Goal: Communication & Community: Answer question/provide support

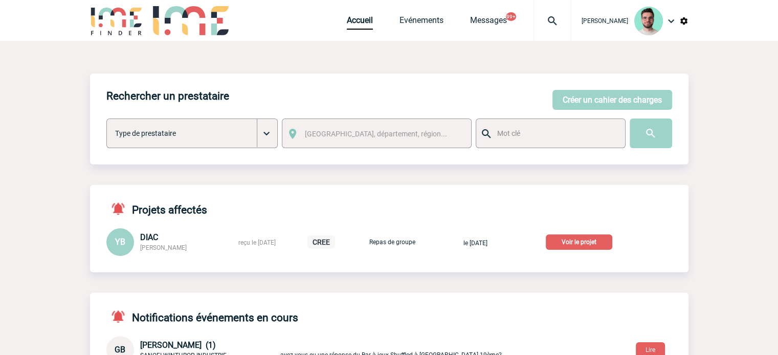
click at [583, 242] on p "Voir le projet" at bounding box center [578, 242] width 66 height 15
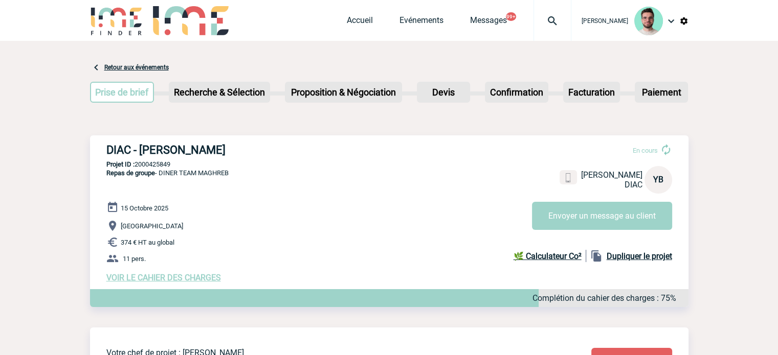
click at [198, 156] on h3 "DIAC - [PERSON_NAME]" at bounding box center [259, 150] width 307 height 13
copy div "DIAC - [PERSON_NAME]"
click at [159, 161] on p "Projet ID : 2000425849" at bounding box center [389, 165] width 598 height 8
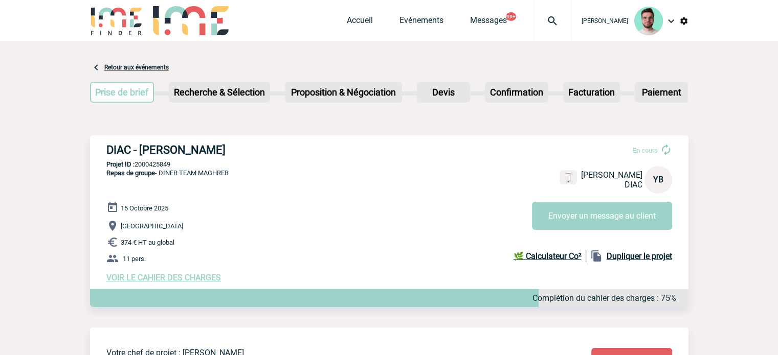
click at [159, 161] on p "Projet ID : 2000425849" at bounding box center [389, 165] width 598 height 8
copy p "2000425849"
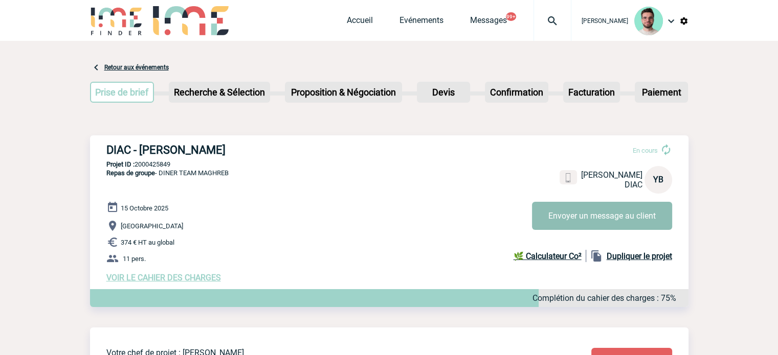
click at [577, 217] on button "Envoyer un message au client" at bounding box center [602, 216] width 140 height 28
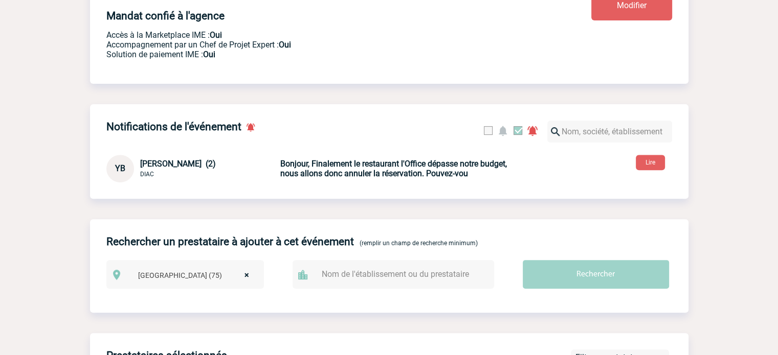
scroll to position [307, 0]
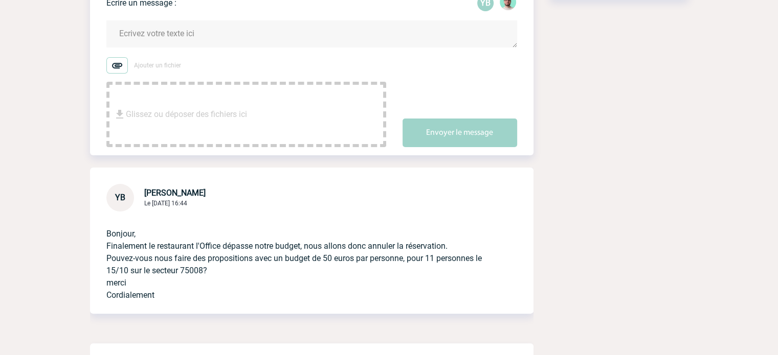
scroll to position [174, 0]
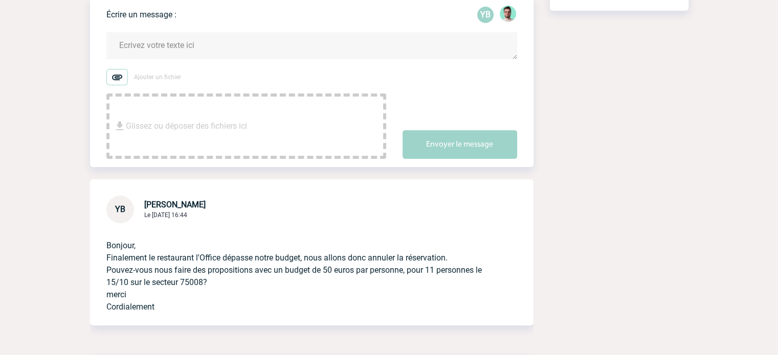
click at [195, 47] on textarea at bounding box center [311, 45] width 411 height 27
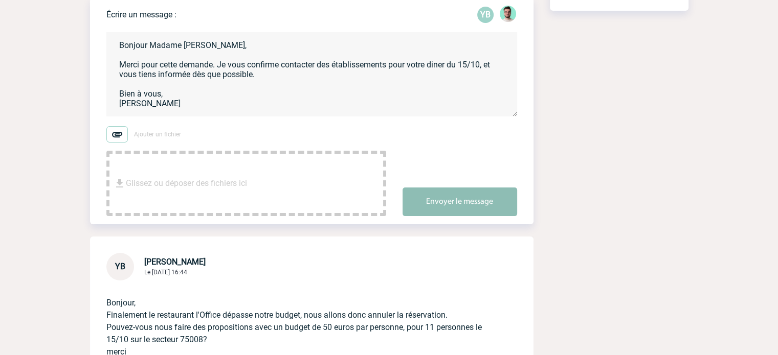
type textarea "Bonjour Madame Benamara, Merci pour cette demande. Je vous confirme contacter d…"
click at [414, 200] on button "Envoyer le message" at bounding box center [459, 202] width 115 height 29
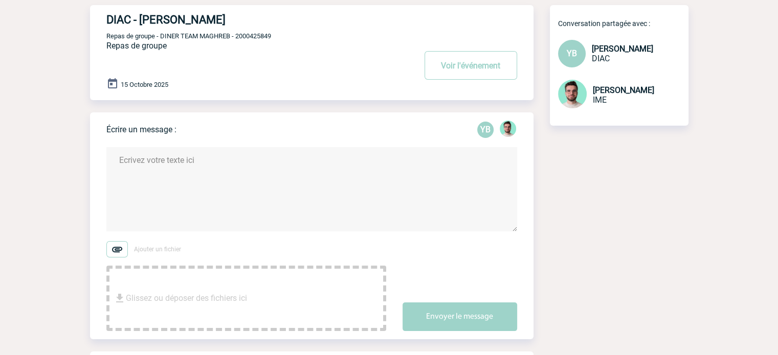
scroll to position [0, 0]
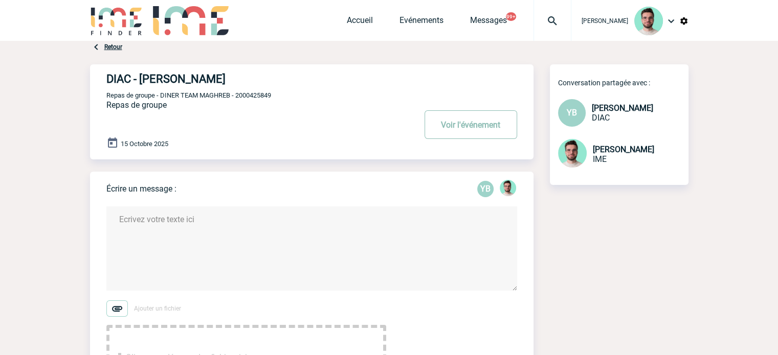
click at [449, 122] on button "Voir l'événement" at bounding box center [470, 124] width 93 height 29
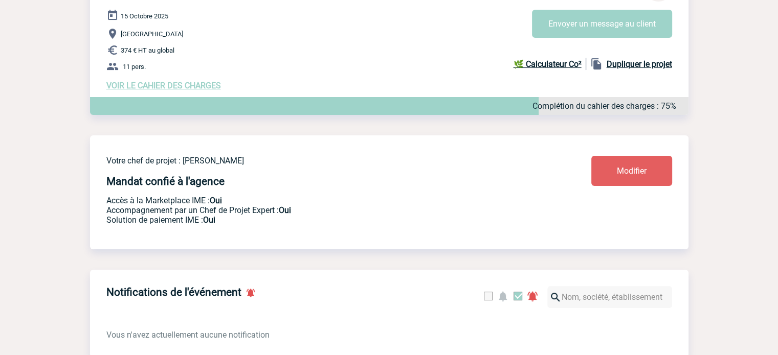
scroll to position [358, 0]
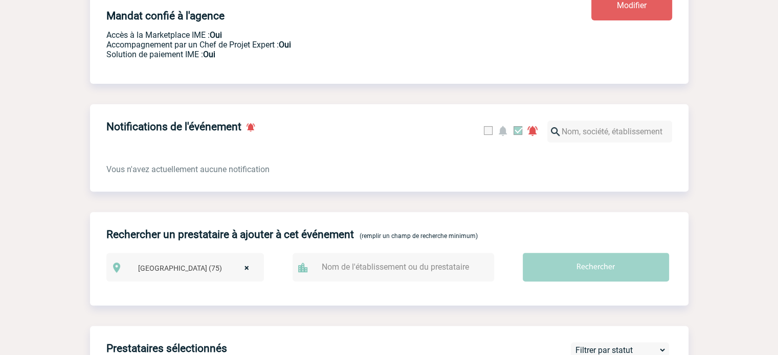
click at [252, 274] on span "× Paris (75)" at bounding box center [196, 268] width 125 height 14
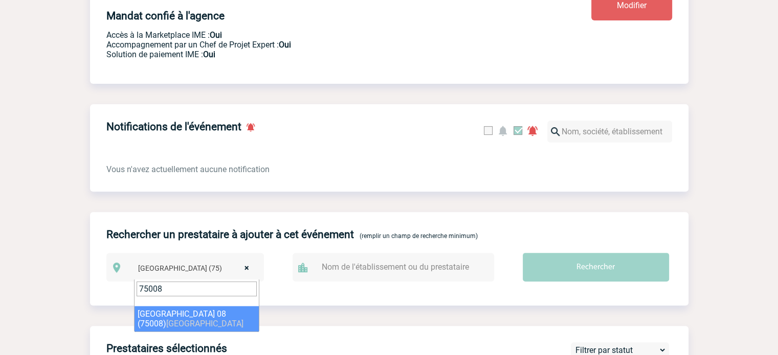
type input "75008"
select select "11"
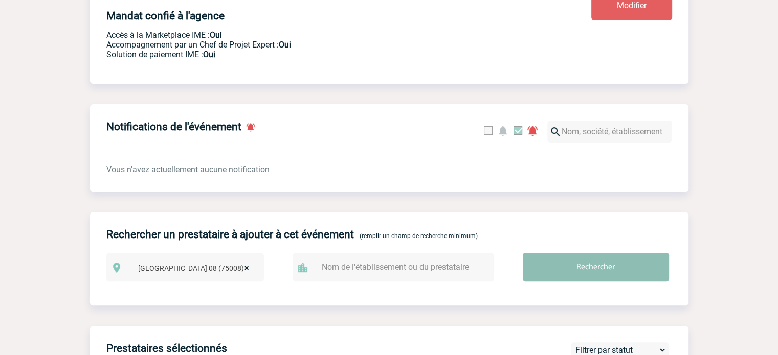
click at [544, 264] on input "Rechercher" at bounding box center [595, 267] width 146 height 29
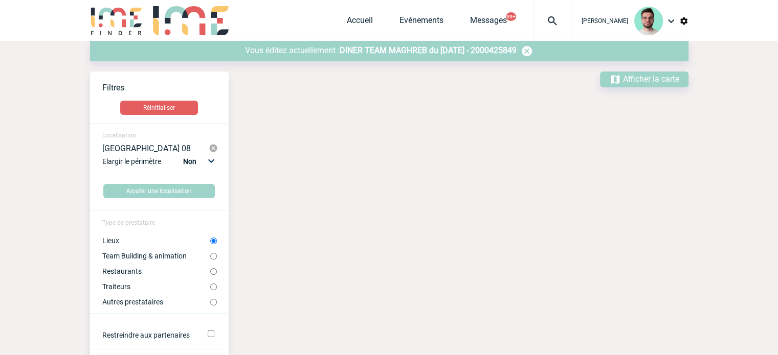
click at [117, 272] on label "Restaurants" at bounding box center [156, 271] width 108 height 8
click at [210, 272] on input "Restaurants" at bounding box center [213, 271] width 7 height 7
radio input "true"
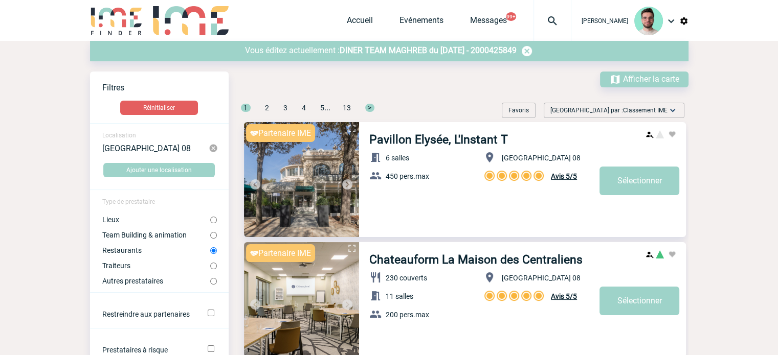
click at [125, 252] on label "Restaurants" at bounding box center [156, 250] width 108 height 8
click at [210, 252] on input "Restaurants" at bounding box center [213, 250] width 7 height 7
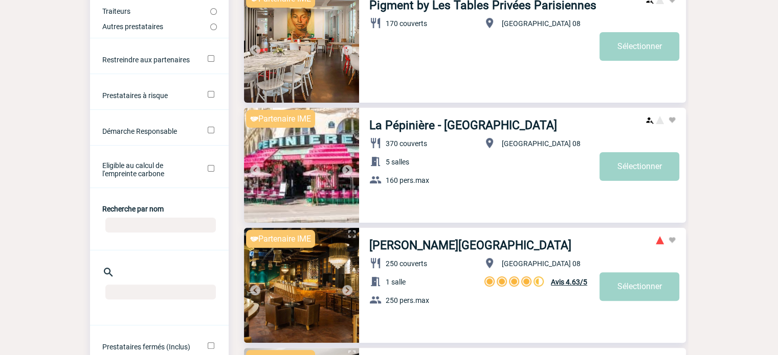
scroll to position [256, 0]
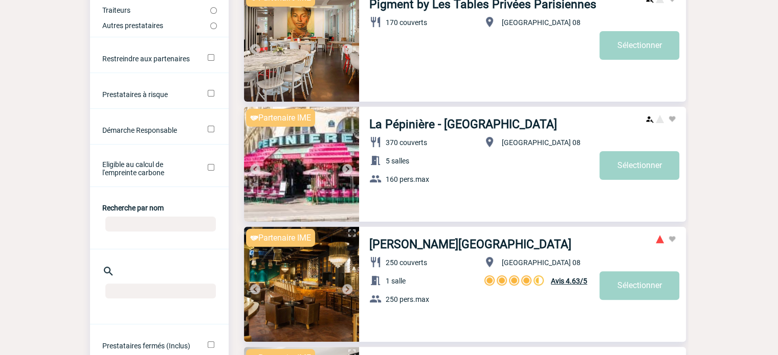
click at [343, 169] on img at bounding box center [347, 169] width 12 height 12
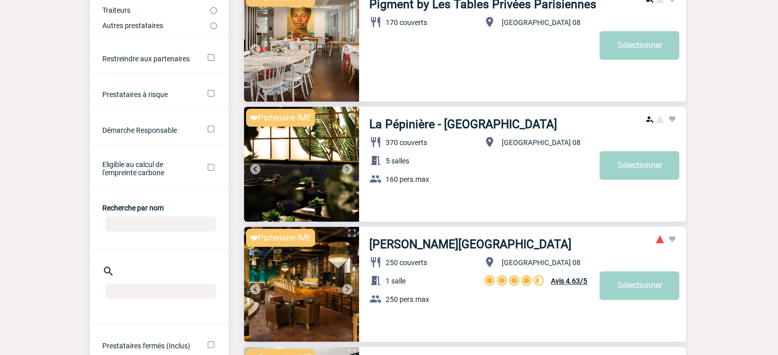
click at [347, 169] on img at bounding box center [347, 169] width 12 height 12
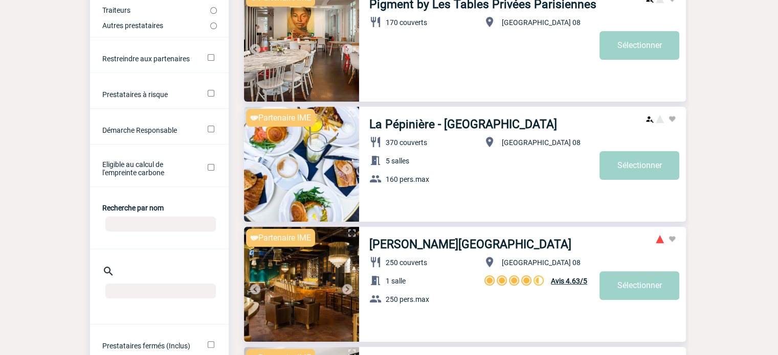
click at [347, 169] on img at bounding box center [347, 169] width 12 height 12
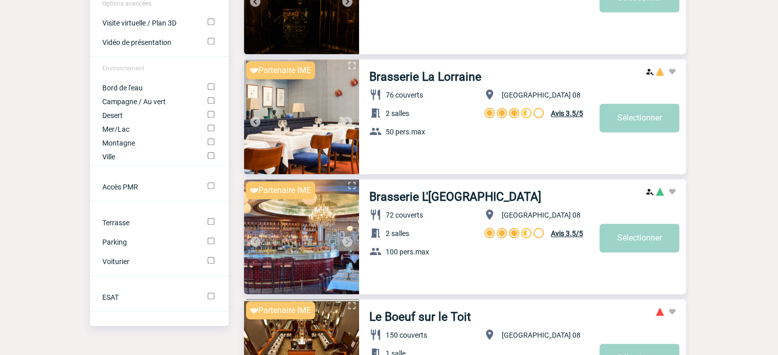
scroll to position [818, 0]
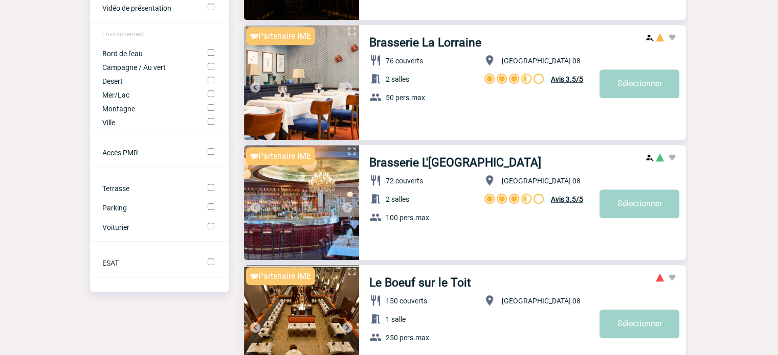
click at [349, 91] on img at bounding box center [347, 87] width 12 height 12
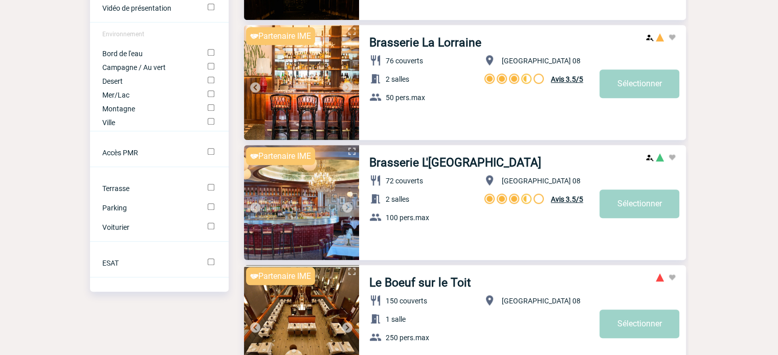
click at [349, 91] on img at bounding box center [347, 87] width 12 height 12
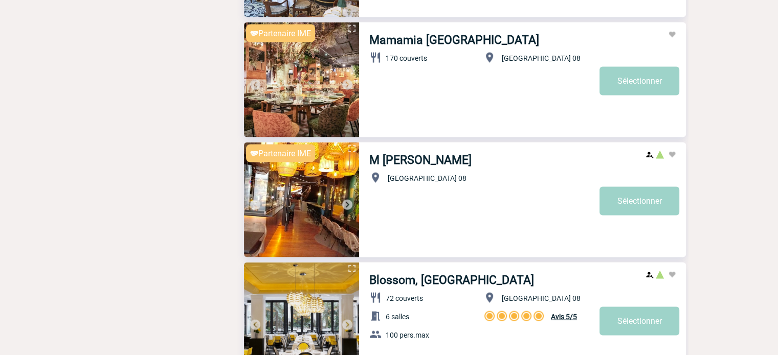
scroll to position [2045, 0]
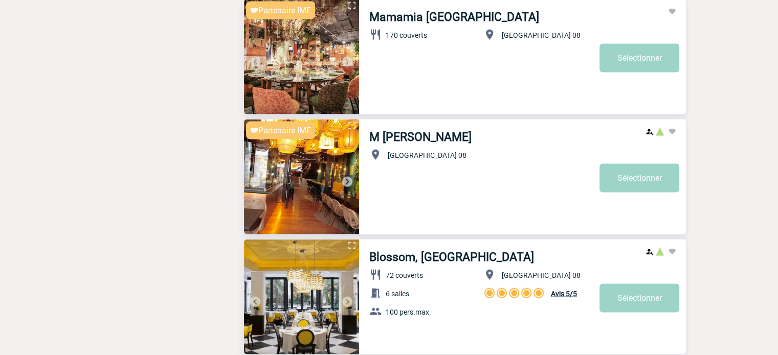
click at [350, 185] on img at bounding box center [347, 182] width 12 height 12
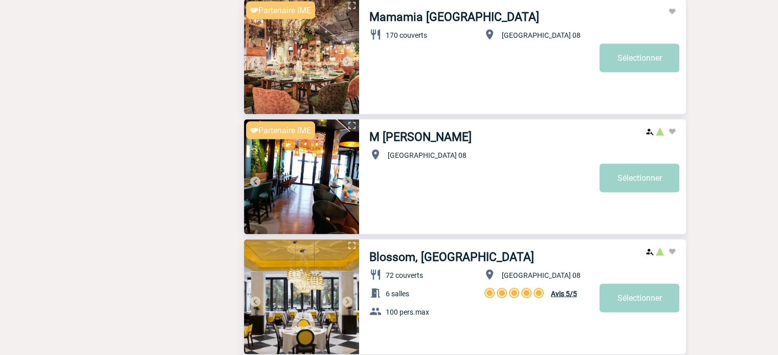
click at [350, 185] on img at bounding box center [347, 182] width 12 height 12
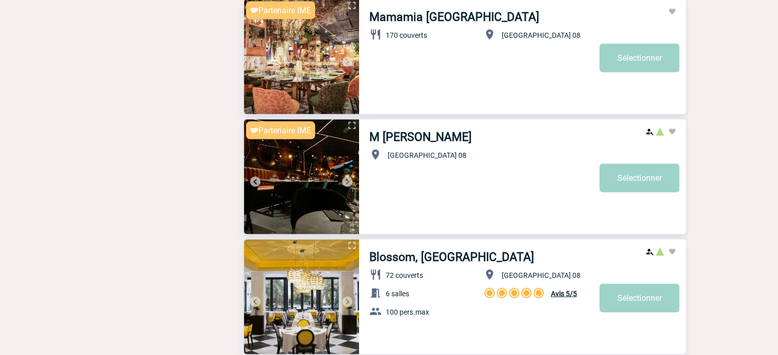
click at [350, 185] on img at bounding box center [347, 182] width 12 height 12
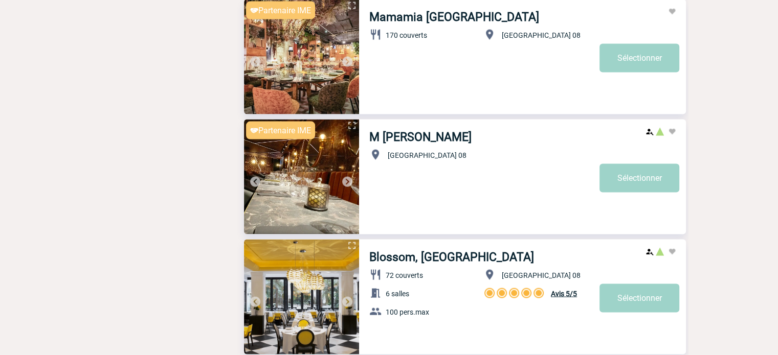
click at [350, 185] on img at bounding box center [347, 182] width 12 height 12
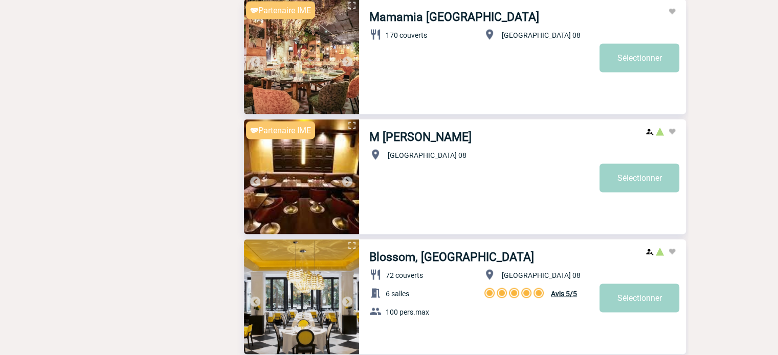
click at [350, 185] on img at bounding box center [347, 182] width 12 height 12
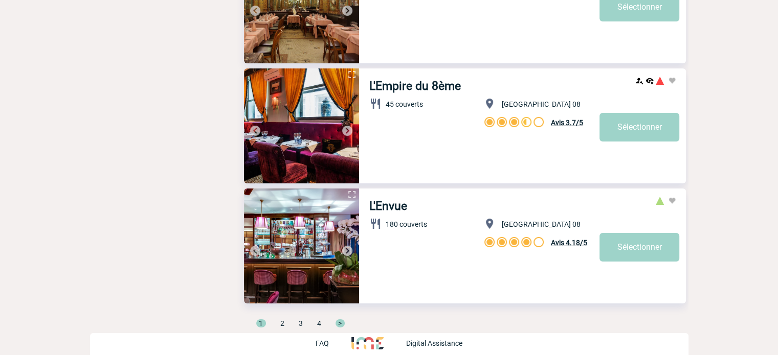
scroll to position [3426, 0]
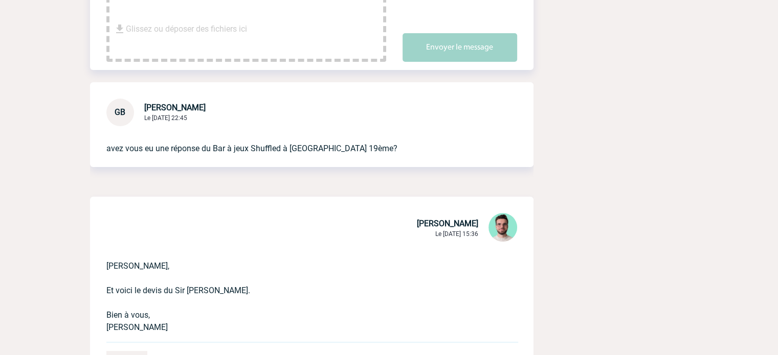
scroll to position [153, 0]
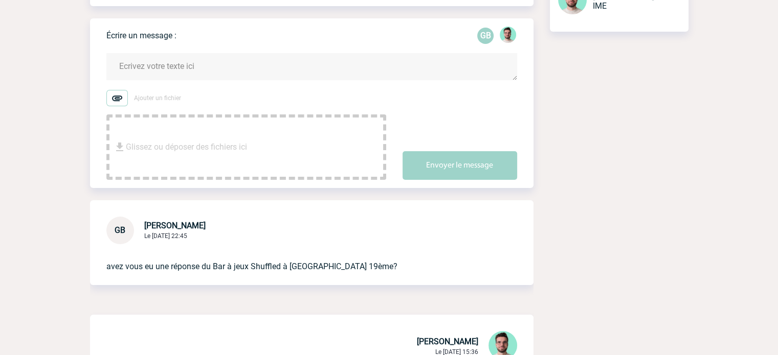
click at [208, 66] on textarea at bounding box center [311, 66] width 411 height 27
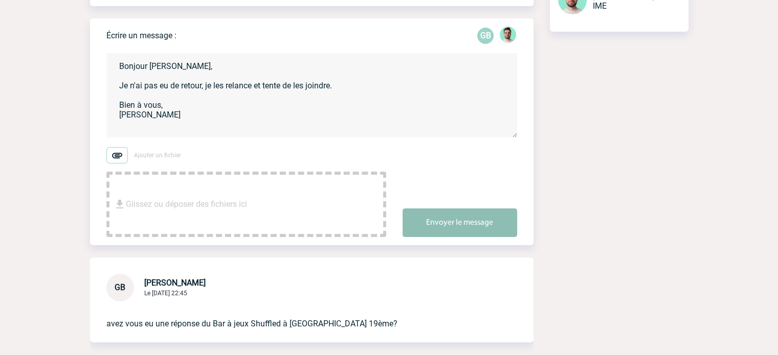
type textarea "Bonjour Geoffroy, Je n'ai pas eu de retour, je les relance et tente de les join…"
click at [458, 224] on button "Envoyer le message" at bounding box center [459, 223] width 115 height 29
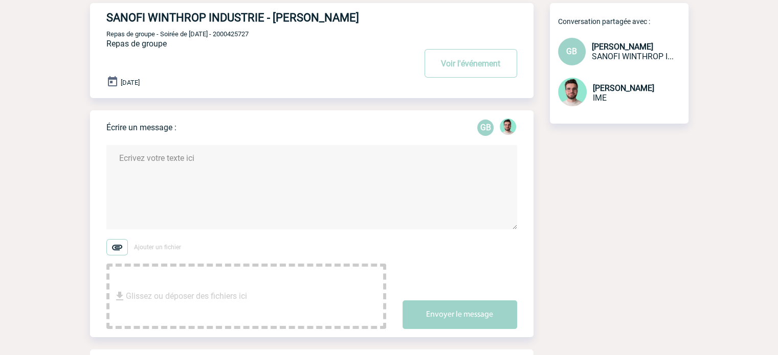
scroll to position [0, 0]
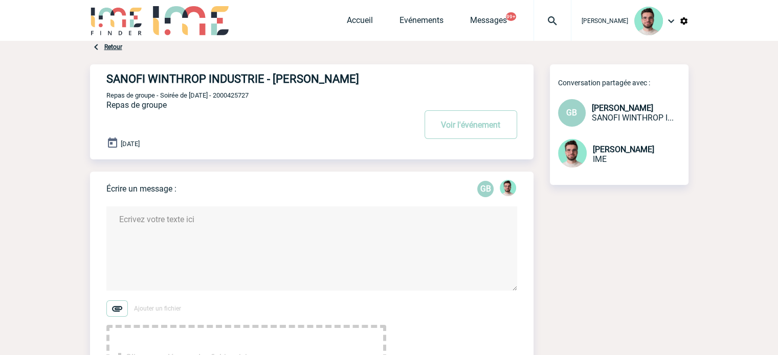
click at [221, 95] on span "Repas de groupe - Soirée de noel - 2000425727" at bounding box center [177, 96] width 142 height 8
copy span "2000425727"
click at [485, 127] on button "Voir l'événement" at bounding box center [470, 124] width 93 height 29
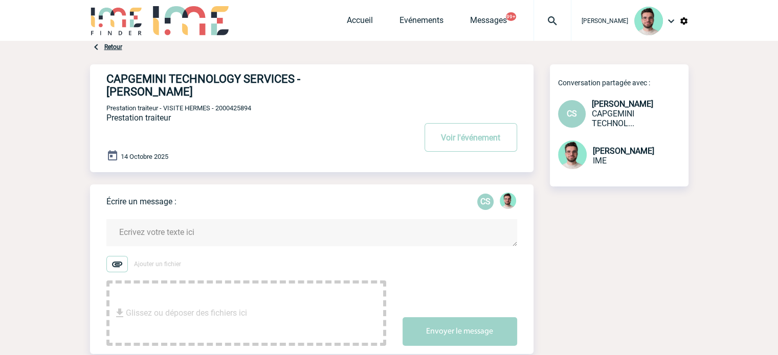
click at [240, 104] on span "Prestation traiteur - VISITE HERMES - 2000425894" at bounding box center [178, 108] width 145 height 8
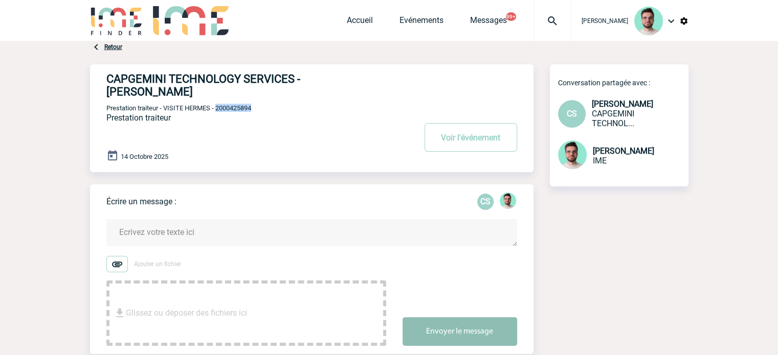
copy span "2000425894"
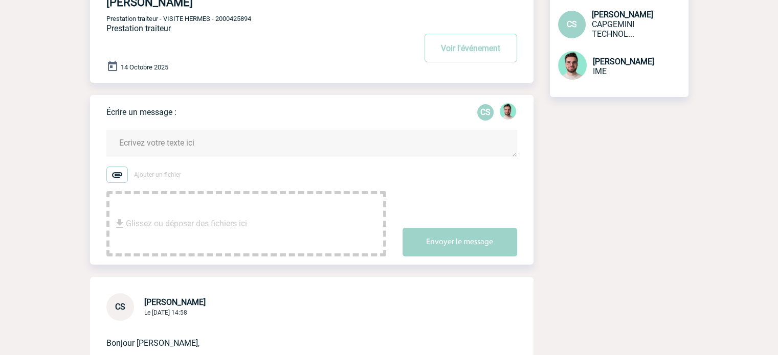
scroll to position [204, 0]
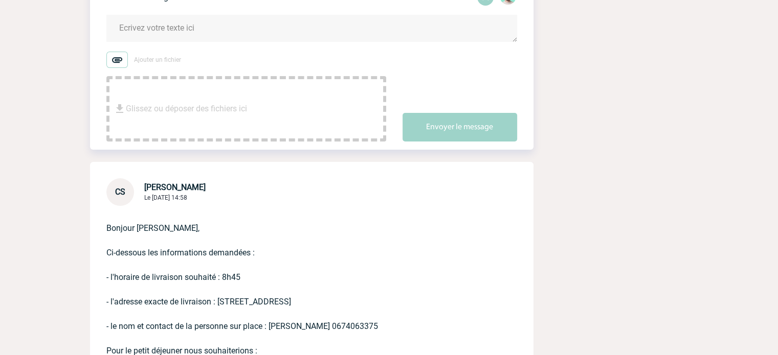
click at [168, 15] on textarea at bounding box center [311, 28] width 411 height 27
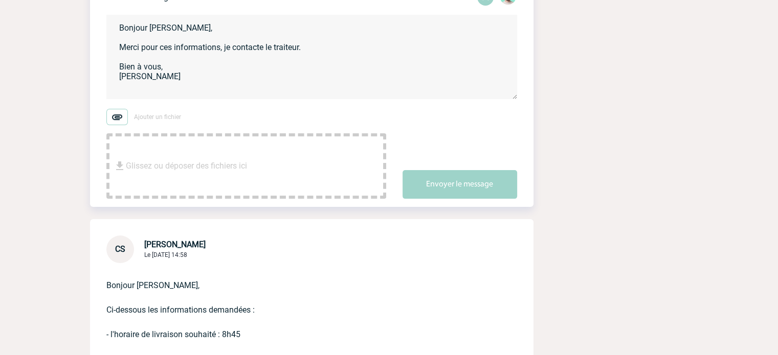
type textarea "Bonjour [PERSON_NAME], Merci pour ces informations, je contacte le traiteur. Bi…"
click at [523, 172] on div "Envoyer le message" at bounding box center [467, 176] width 131 height 46
click at [499, 178] on button "Envoyer le message" at bounding box center [459, 184] width 115 height 29
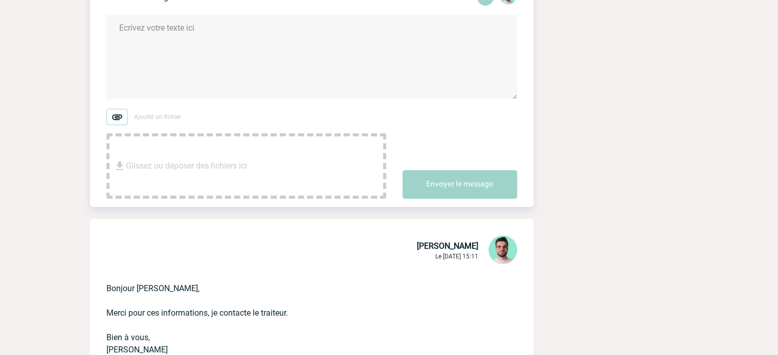
scroll to position [0, 0]
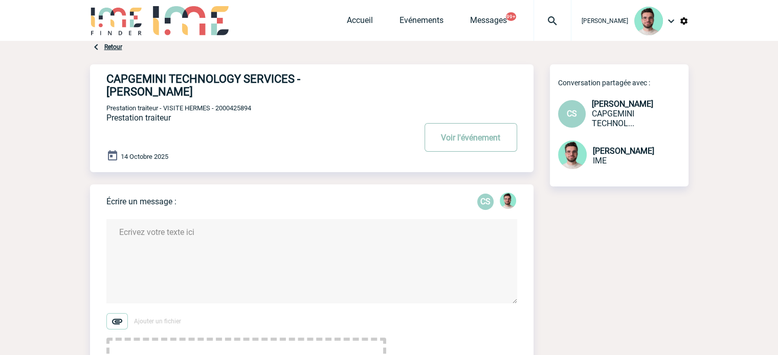
click at [474, 123] on button "Voir l'événement" at bounding box center [470, 137] width 93 height 29
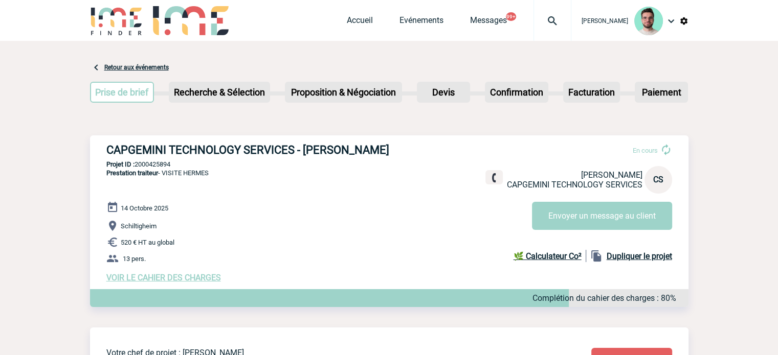
click at [552, 27] on img at bounding box center [552, 21] width 37 height 12
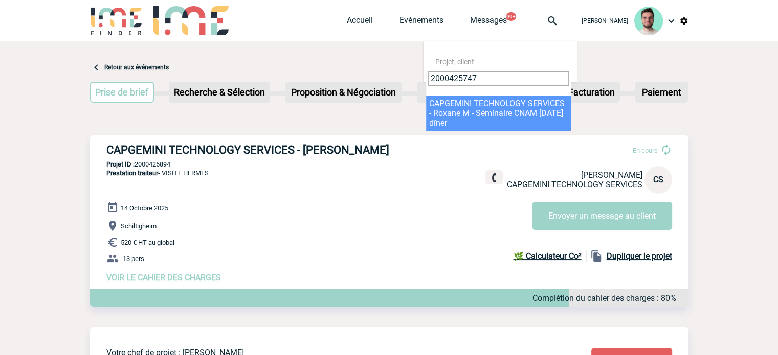
type input "2000425747"
select select "25248"
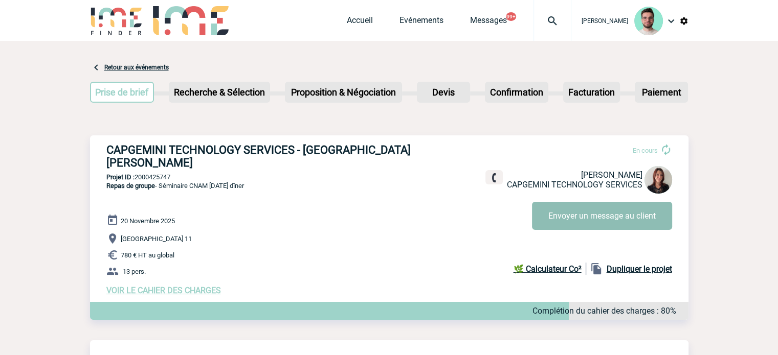
click at [587, 219] on button "Envoyer un message au client" at bounding box center [602, 216] width 140 height 28
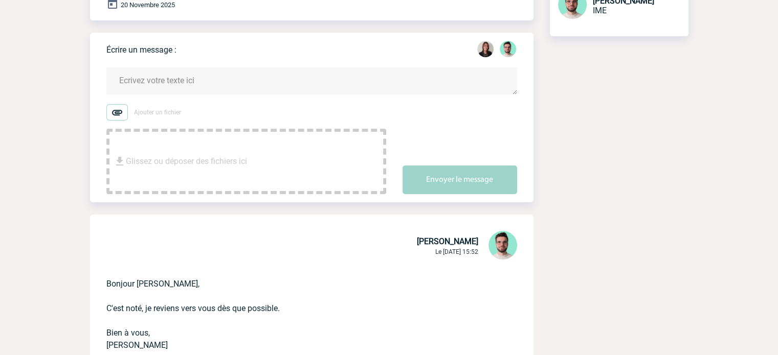
scroll to position [153, 0]
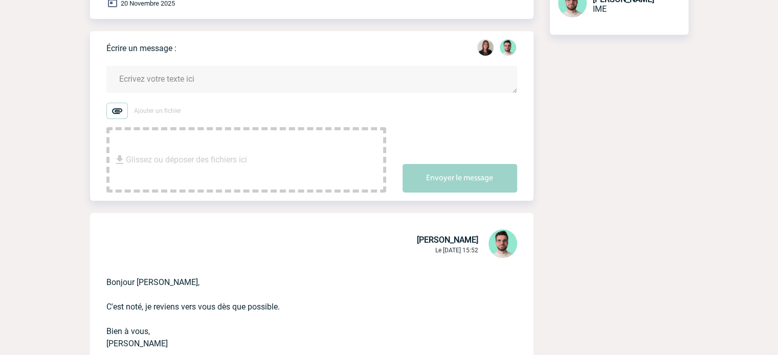
click at [232, 66] on textarea at bounding box center [311, 79] width 411 height 27
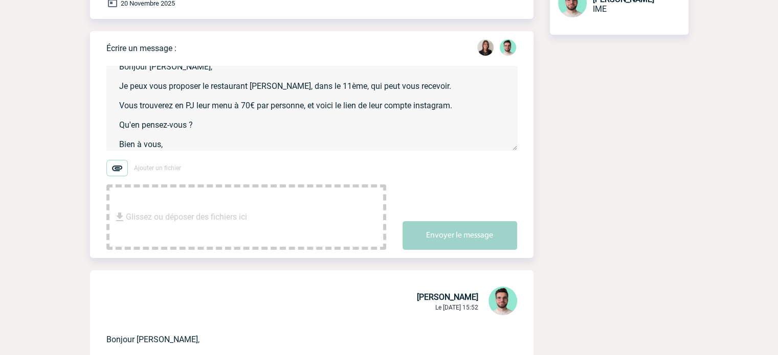
scroll to position [22, 0]
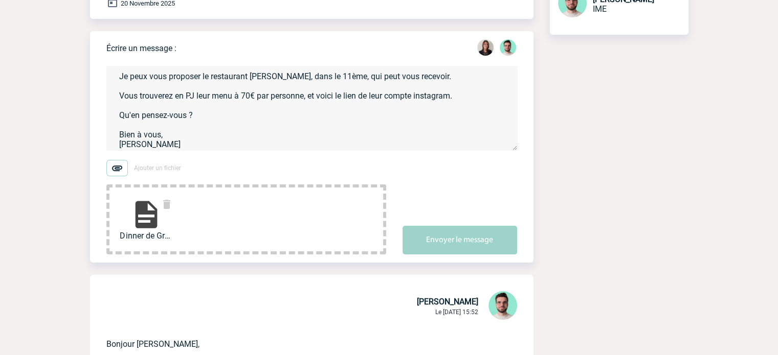
drag, startPoint x: 41, startPoint y: 175, endPoint x: 111, endPoint y: 149, distance: 75.4
click at [252, 83] on textarea "Bonjour Roxane, Je peux vous proposer le restaurant Maria Belza, dans le 11ème,…" at bounding box center [311, 108] width 411 height 84
click at [255, 86] on textarea "Bonjour Roxane, Je peux vous proposer le restaurant Maria Belza, dans le 11ème,…" at bounding box center [311, 108] width 411 height 84
click at [491, 93] on textarea "Bonjour Roxane, Je peux vous proposer le restaurant Maria Belza, dans le 11ème,…" at bounding box center [311, 108] width 411 height 84
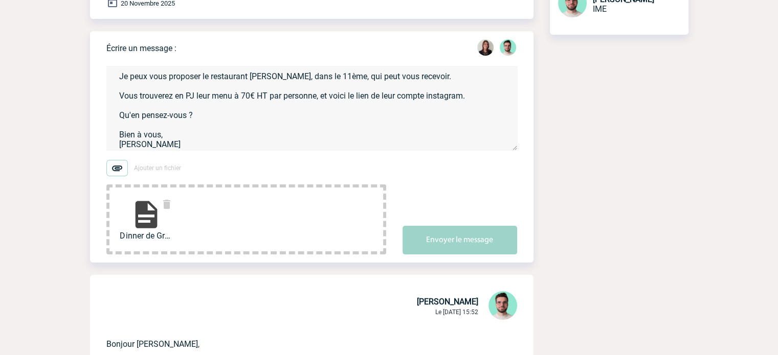
click at [468, 85] on textarea "Bonjour Roxane, Je peux vous proposer le restaurant Maria Belza, dans le 11ème,…" at bounding box center [311, 108] width 411 height 84
paste textarea "https://www.instagram.com/mariabelzarestaurant/?igsh=dzdnZ3lrNnRlNTZi&utm_sourc…"
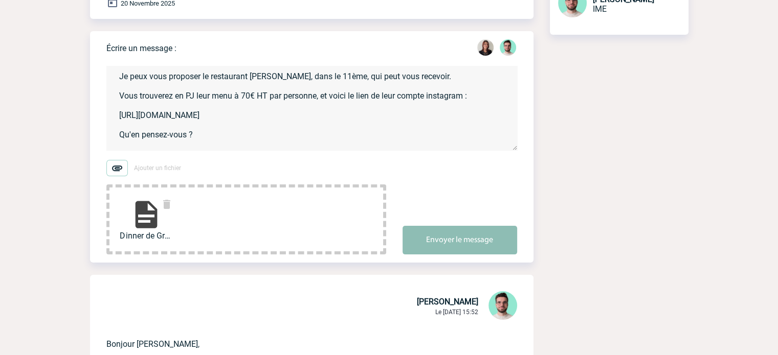
type textarea "Bonjour Roxane, Je peux vous proposer le restaurant Maria Belza, dans le 11ème,…"
click at [454, 229] on button "Envoyer le message" at bounding box center [459, 240] width 115 height 29
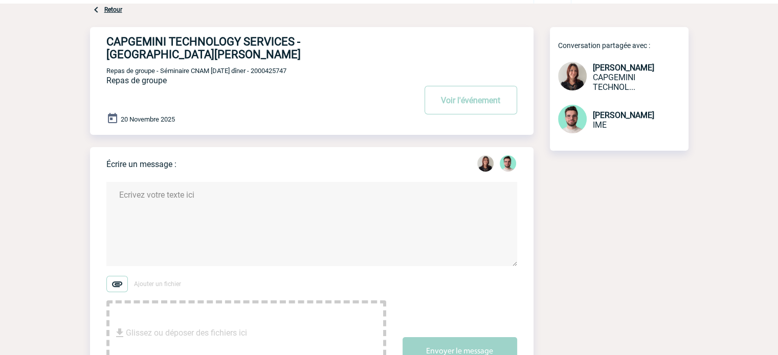
scroll to position [0, 0]
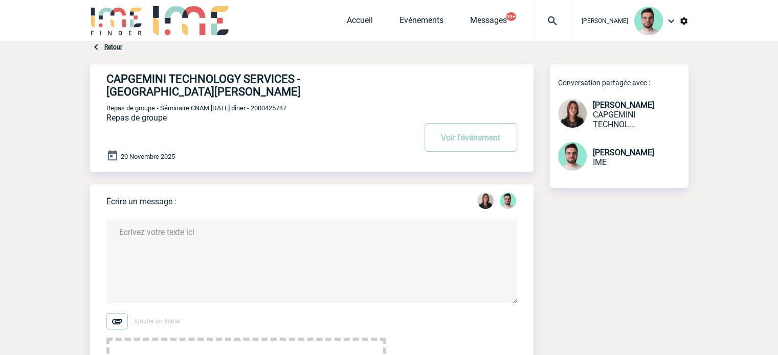
click at [544, 29] on div at bounding box center [552, 20] width 38 height 41
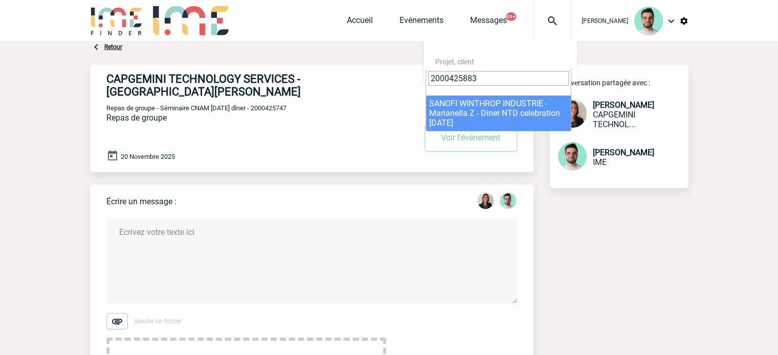
type input "2000425883"
select select "25384"
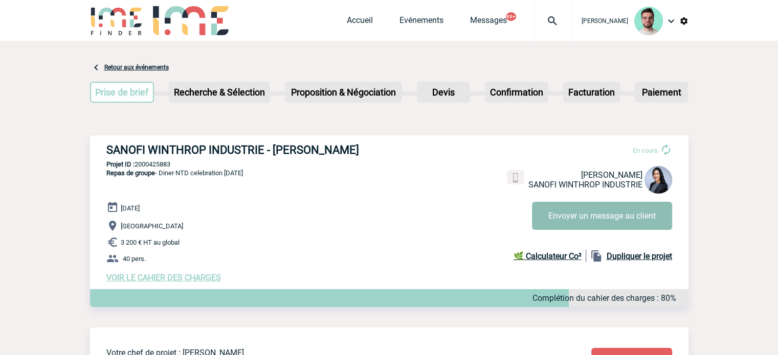
click at [604, 203] on button "Envoyer un message au client" at bounding box center [602, 216] width 140 height 28
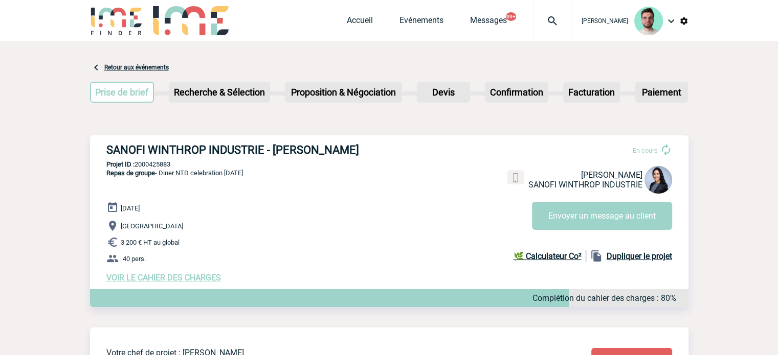
click at [540, 20] on img at bounding box center [552, 21] width 37 height 12
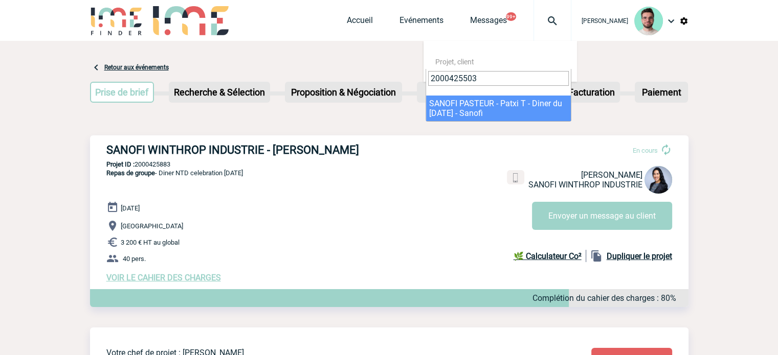
type input "2000425503"
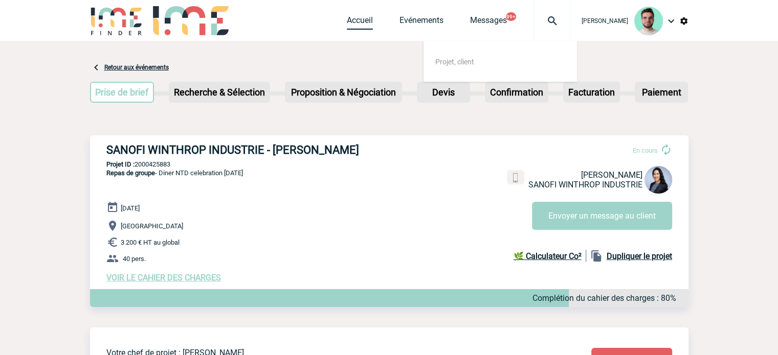
click at [357, 22] on link "Accueil" at bounding box center [360, 22] width 26 height 14
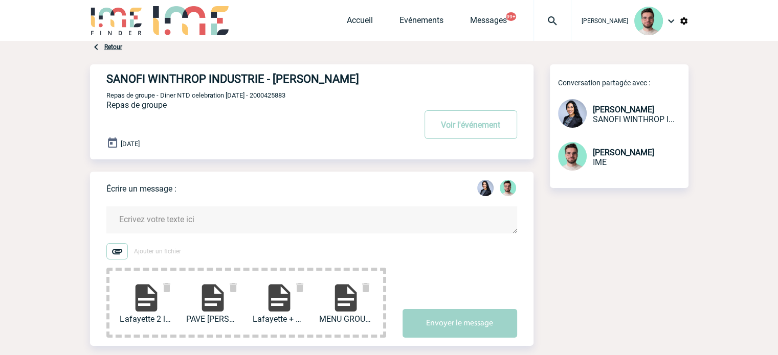
click at [199, 221] on textarea at bounding box center [311, 220] width 411 height 27
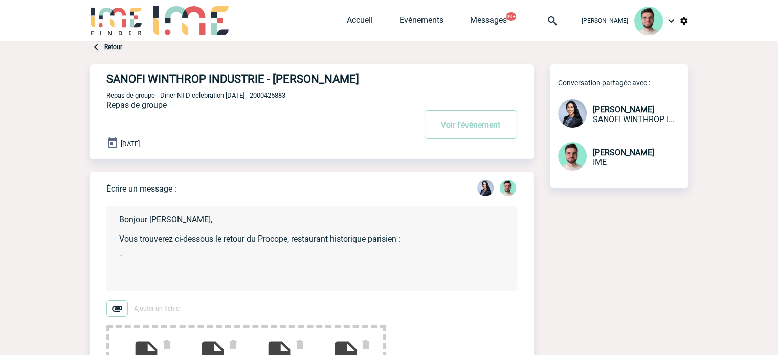
paste textarea "Nous serions ravis de vous accueillir le 17 DEC pour un dîner réunissant 40 con…"
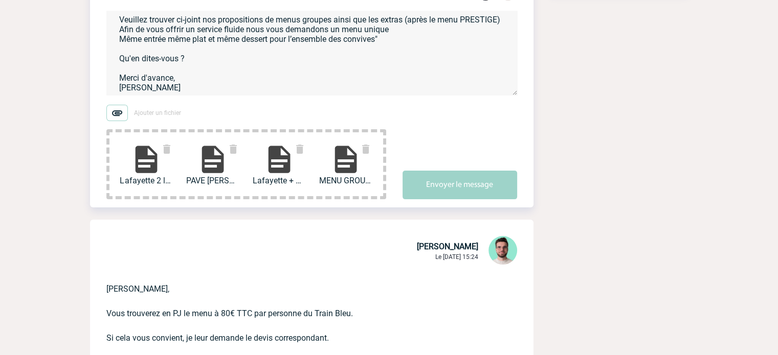
scroll to position [102, 0]
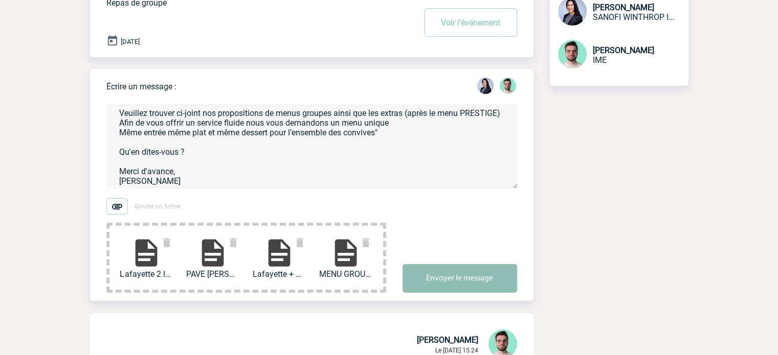
type textarea "Bonjour Marianella, Vous trouverez ci-dessous le retour du Procope, restaurant …"
click at [438, 277] on button "Envoyer le message" at bounding box center [459, 278] width 115 height 29
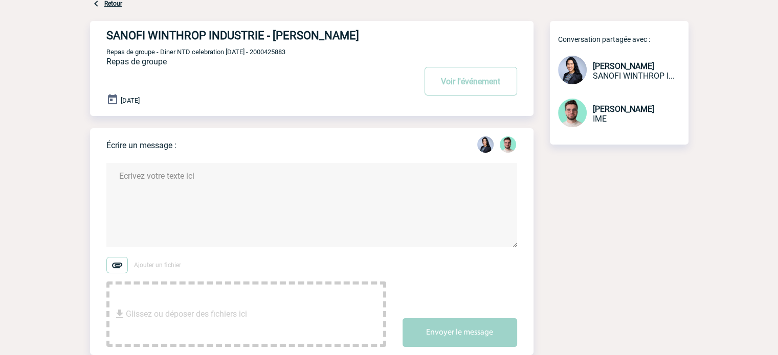
scroll to position [0, 0]
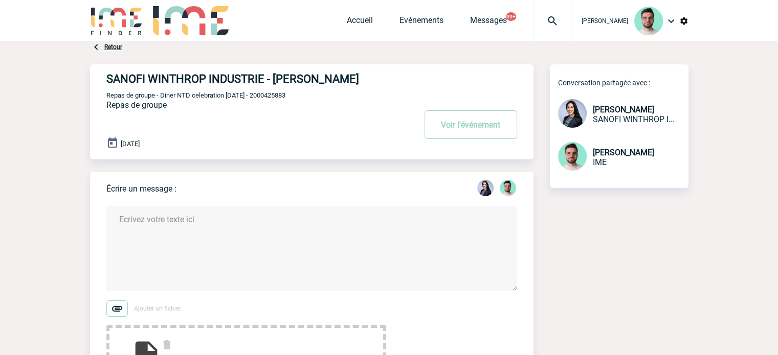
click at [215, 236] on textarea at bounding box center [311, 249] width 411 height 84
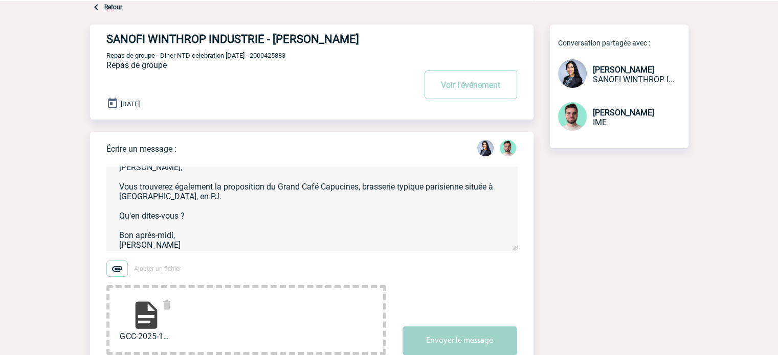
scroll to position [102, 0]
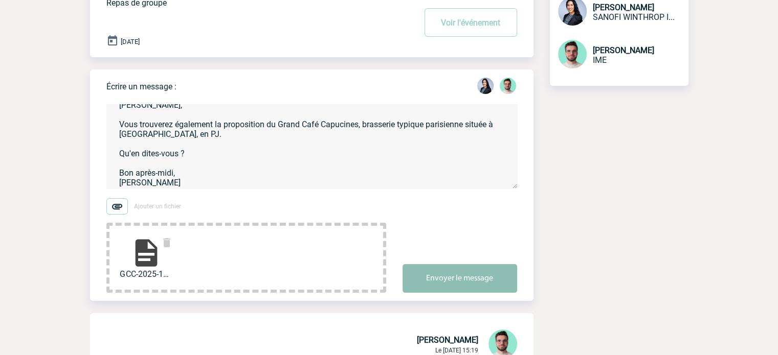
type textarea "Marianella, Vous trouverez également la proposition du Grand Café Capucines, br…"
click at [477, 288] on button "Envoyer le message" at bounding box center [459, 278] width 115 height 29
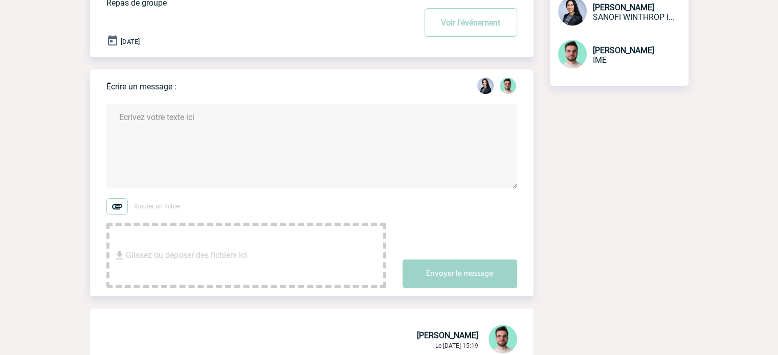
scroll to position [0, 0]
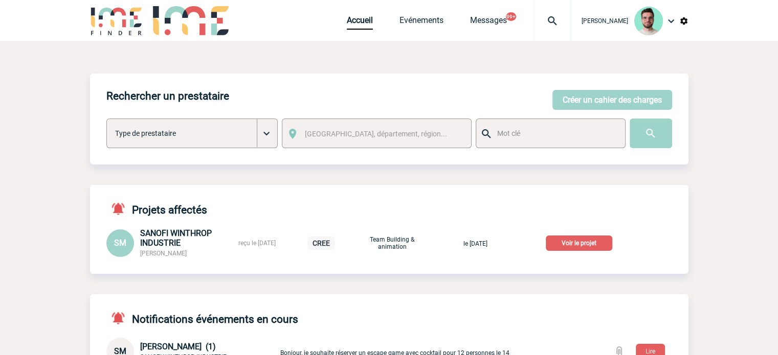
click at [573, 244] on p "Voir le projet" at bounding box center [578, 243] width 66 height 15
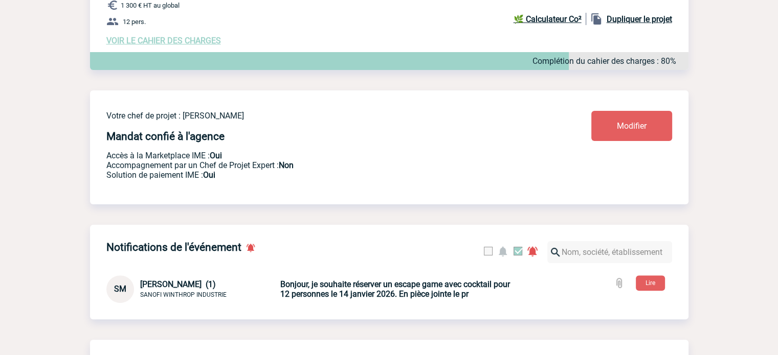
scroll to position [409, 0]
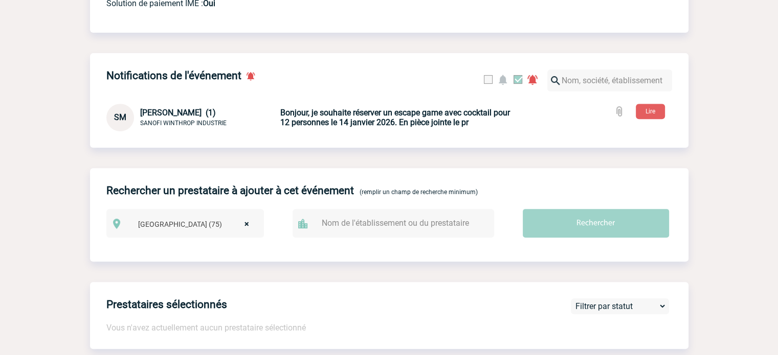
click at [423, 126] on b "Bonjour, je souhaite réserver un escape game avec cocktail pour 12 personnes le…" at bounding box center [395, 117] width 230 height 19
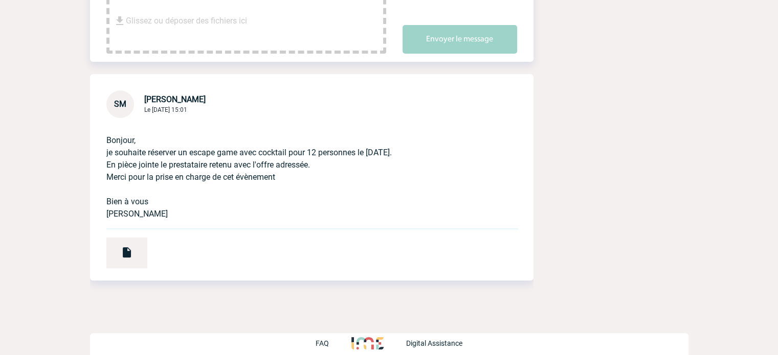
scroll to position [294, 0]
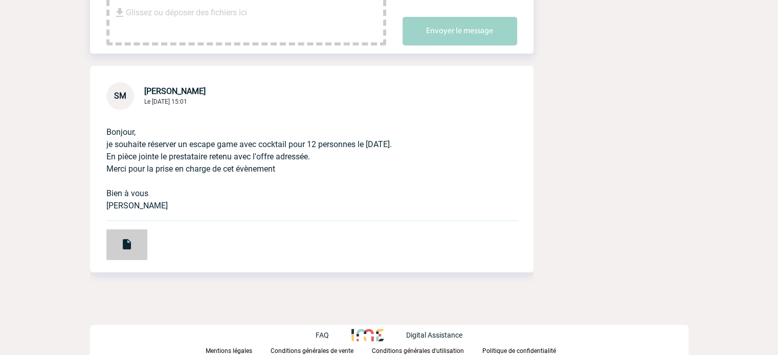
click at [130, 246] on img at bounding box center [127, 244] width 12 height 12
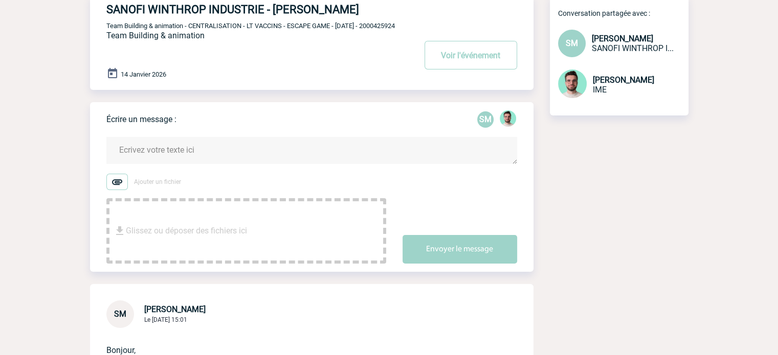
scroll to position [0, 0]
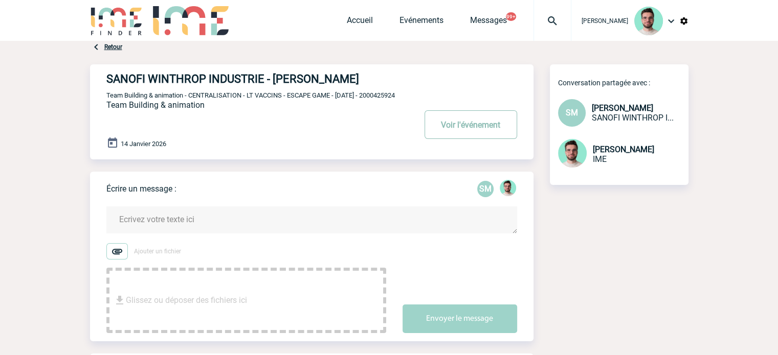
click at [454, 137] on button "Voir l'événement" at bounding box center [470, 124] width 93 height 29
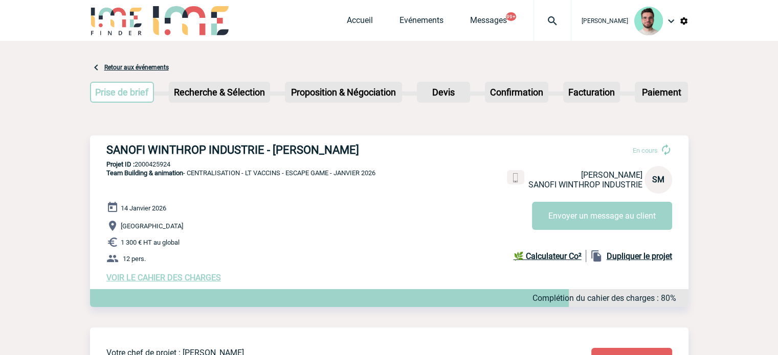
click at [549, 10] on div at bounding box center [552, 20] width 38 height 41
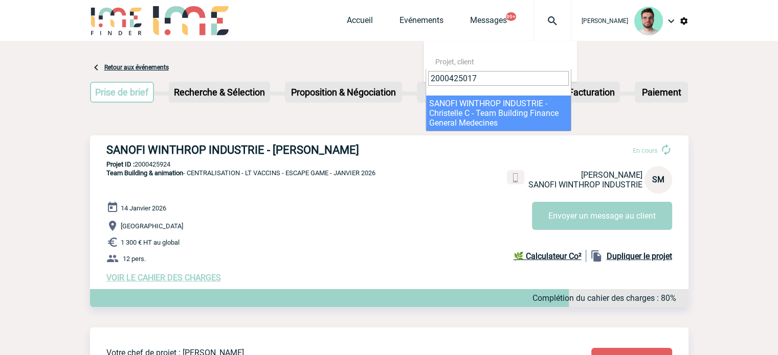
type input "2000425017"
select select "24518"
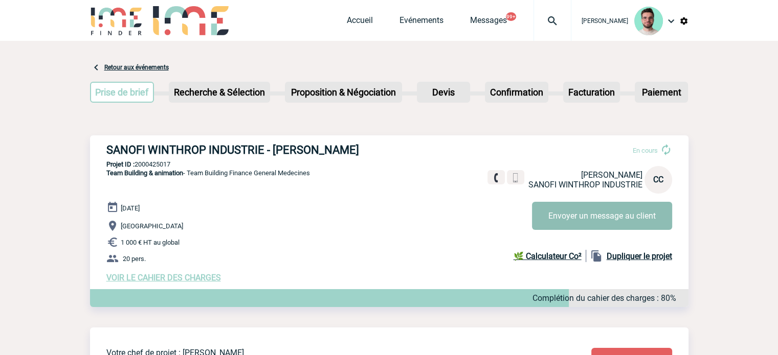
click at [603, 215] on button "Envoyer un message au client" at bounding box center [602, 216] width 140 height 28
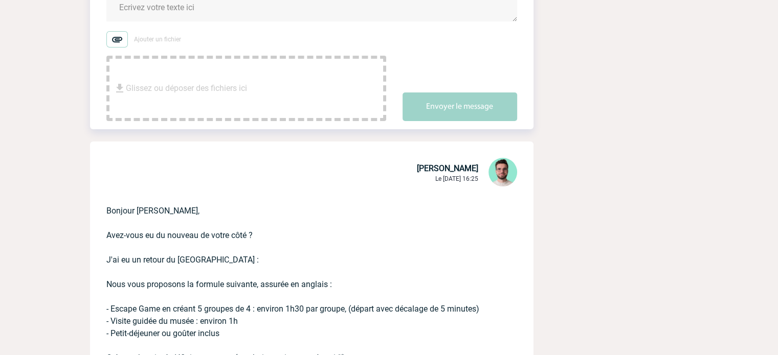
scroll to position [102, 0]
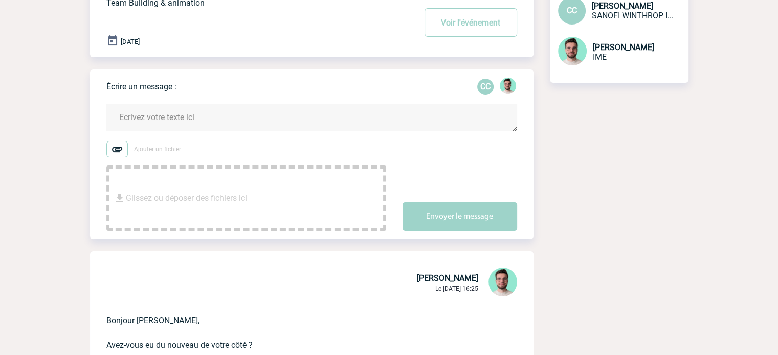
click at [197, 109] on textarea at bounding box center [311, 117] width 411 height 27
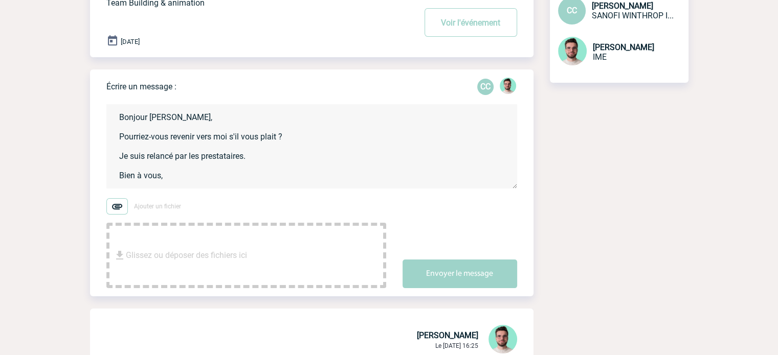
scroll to position [2, 0]
type textarea "Bonjour [PERSON_NAME], Pourriez-vous revenir vers moi s'il vous plait ? Je suis…"
click at [486, 296] on div "Écrire un message : CC Bonjour [PERSON_NAME], Pourriez-vous revenir vers moi s'…" at bounding box center [319, 183] width 427 height 227
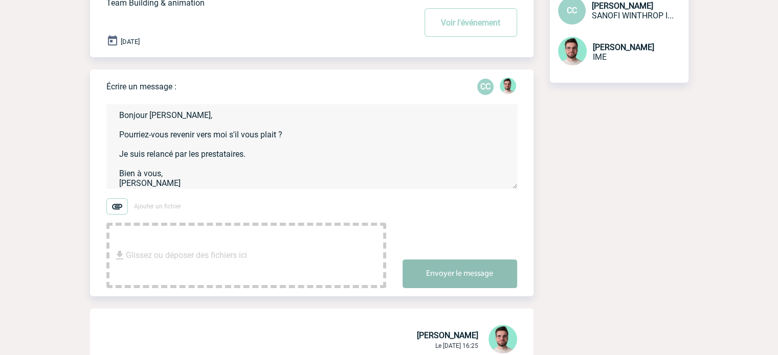
click at [472, 279] on button "Envoyer le message" at bounding box center [459, 274] width 115 height 29
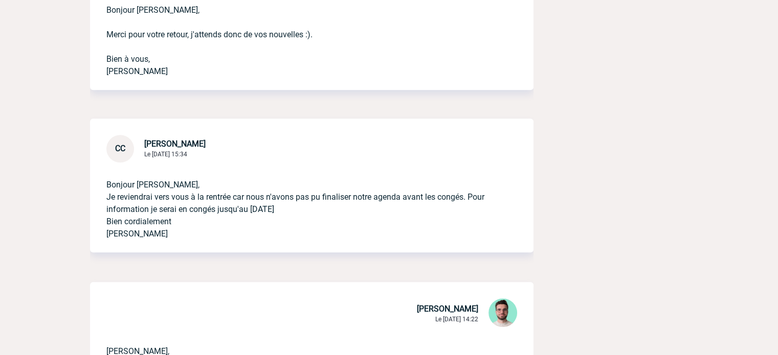
scroll to position [1227, 0]
